Goal: Task Accomplishment & Management: Use online tool/utility

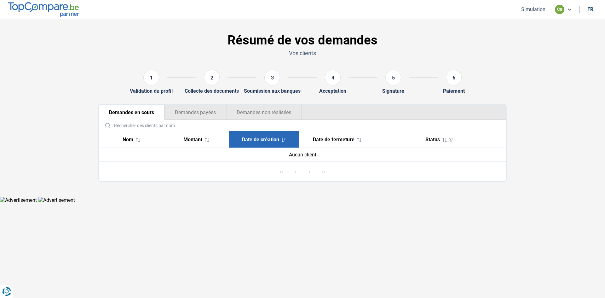
click at [531, 9] on button "Simulation" at bounding box center [533, 9] width 28 height 7
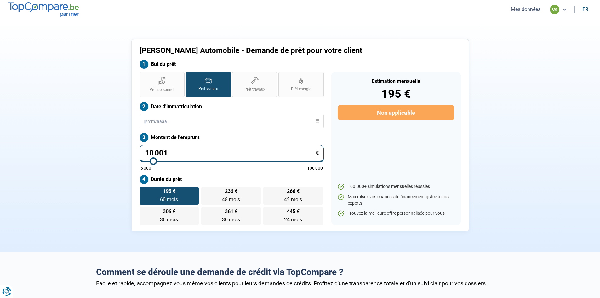
drag, startPoint x: 178, startPoint y: 152, endPoint x: 116, endPoint y: 142, distance: 63.1
click at [116, 142] on div "[PERSON_NAME] Automobile - Demande de prêt pour votre client But du prêt Prêt p…" at bounding box center [300, 135] width 416 height 192
click at [190, 129] on div "Prêt personnel Prêt voiture Prêt travaux Prêt énergie Prêt voiture Date d'immat…" at bounding box center [232, 148] width 192 height 153
click at [195, 118] on input "text" at bounding box center [232, 121] width 184 height 14
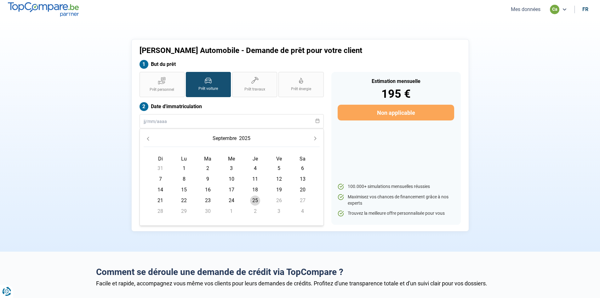
click at [250, 138] on button "2025" at bounding box center [245, 138] width 14 height 11
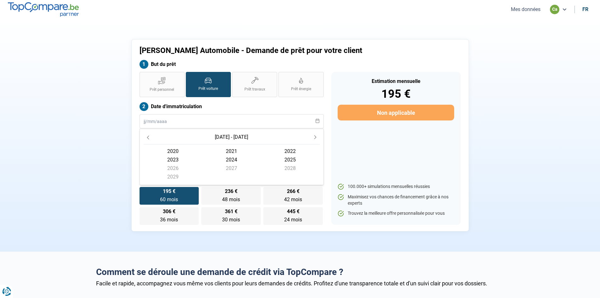
click at [148, 135] on icon "Previous Decade" at bounding box center [148, 137] width 4 height 4
click at [172, 158] on span "2013" at bounding box center [173, 159] width 59 height 9
click at [231, 173] on span "août" at bounding box center [231, 170] width 59 height 9
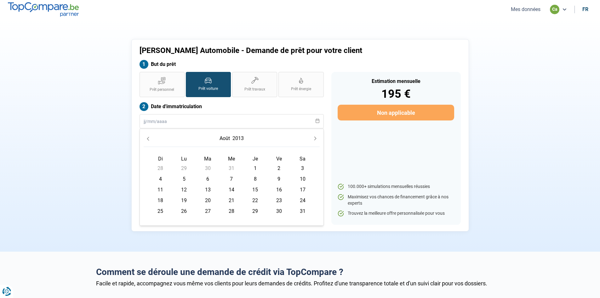
click at [207, 179] on span "6" at bounding box center [208, 179] width 10 height 10
type input "[DATE]"
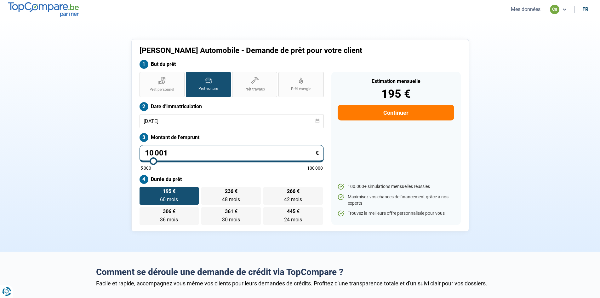
drag, startPoint x: 183, startPoint y: 152, endPoint x: 5, endPoint y: 128, distance: 180.2
click at [5, 128] on section "[PERSON_NAME] Automobile - Demande de prêt pour votre client But du prêt Prêt p…" at bounding box center [300, 135] width 600 height 233
type input "1"
type input "5000"
type input "0"
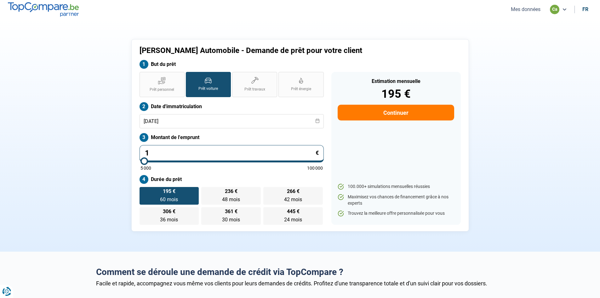
type input "5000"
type input "1"
type input "5000"
type input "15"
type input "5000"
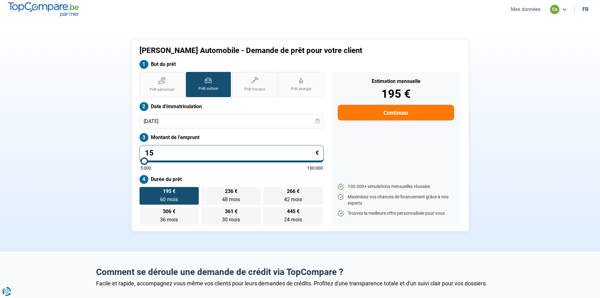
type input "150"
type input "5000"
type input "1 500"
type input "5000"
type input "15 000"
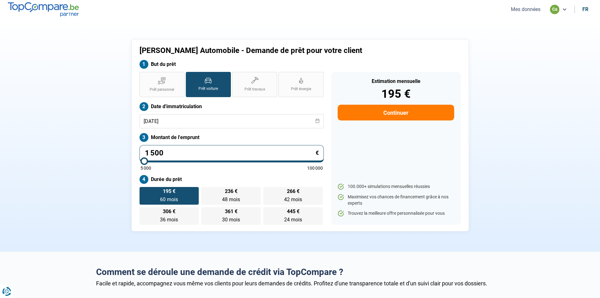
type input "15000"
type input "15 000"
click at [219, 196] on label "354 € 48 mois 48 mois" at bounding box center [231, 196] width 60 height 18
click at [205, 191] on input "354 € 48 mois 48 mois" at bounding box center [203, 189] width 4 height 4
radio input "true"
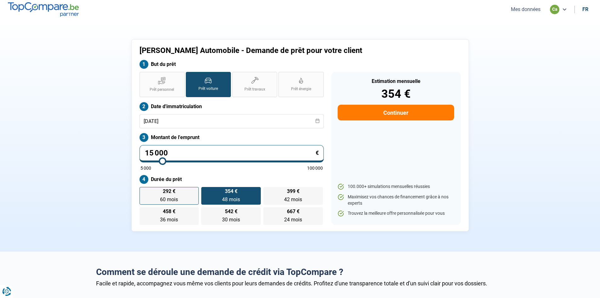
click at [190, 195] on label "292 € 60 mois 60 mois" at bounding box center [170, 196] width 60 height 18
click at [144, 191] on input "292 € 60 mois 60 mois" at bounding box center [142, 189] width 4 height 4
radio input "true"
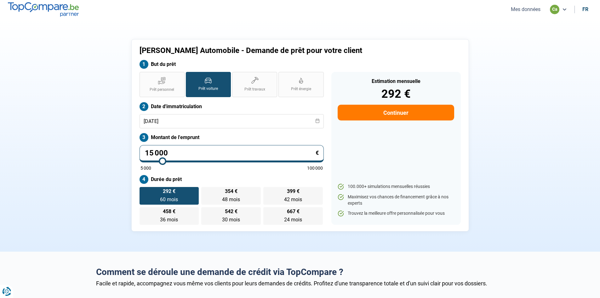
drag, startPoint x: 175, startPoint y: 149, endPoint x: 8, endPoint y: 65, distance: 187.4
click at [0, 88] on section "[PERSON_NAME] Automobile - Demande de prêt pour votre client But du prêt Prêt p…" at bounding box center [300, 135] width 600 height 233
type input "9"
type input "5000"
type input "90"
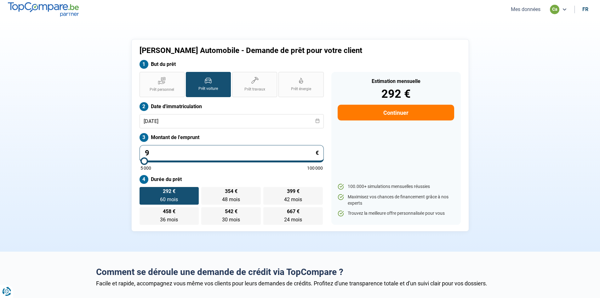
type input "5000"
type input "900"
type input "5000"
type input "9 000"
type input "9000"
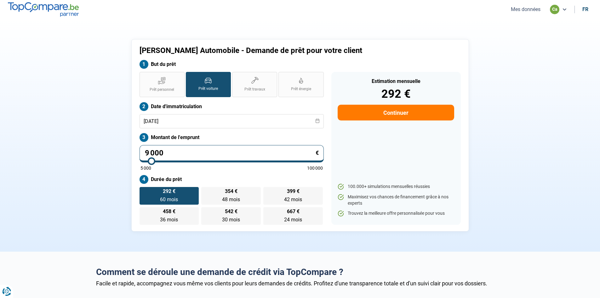
type input "9 000"
radio input "true"
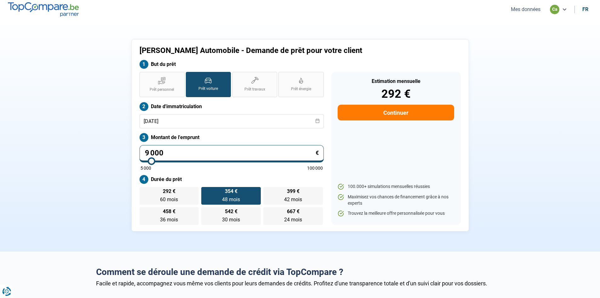
click at [188, 175] on label "Durée du prêt" at bounding box center [232, 179] width 184 height 9
